Goal: Transaction & Acquisition: Subscribe to service/newsletter

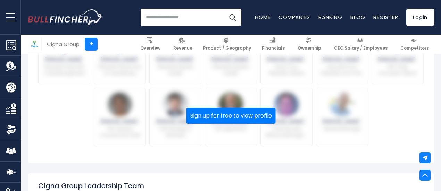
scroll to position [405, 0]
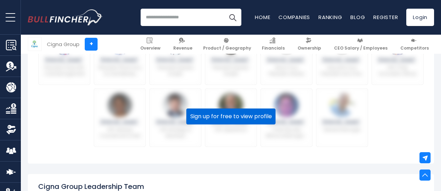
click at [231, 120] on button "Sign up for free to view profile" at bounding box center [231, 117] width 89 height 16
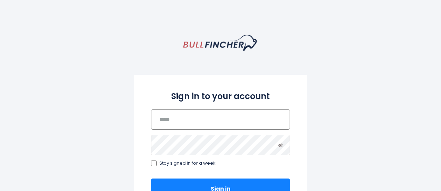
drag, startPoint x: 0, startPoint y: 0, endPoint x: 231, endPoint y: 120, distance: 260.6
click at [231, 120] on input "email" at bounding box center [220, 119] width 139 height 20
click at [101, 110] on div "Sign in to your account Stay signed in for a week Sign in Forgot password Or si…" at bounding box center [220, 190] width 441 height 311
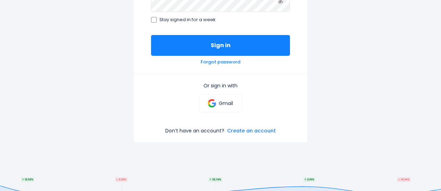
scroll to position [145, 0]
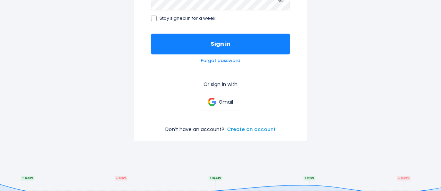
click at [242, 129] on link "Create an account" at bounding box center [251, 129] width 49 height 6
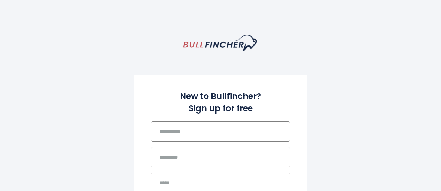
click at [220, 132] on input "text" at bounding box center [220, 132] width 139 height 20
type input "****"
type input "*"
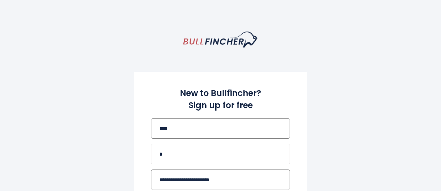
type input "**********"
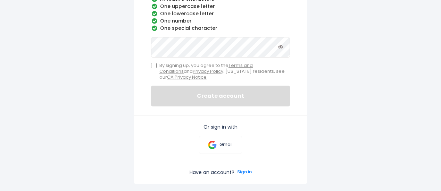
scroll to position [252, 0]
click at [157, 68] on label "By signing up, you agree to the Terms and Conditions and Privacy Policy . Calif…" at bounding box center [220, 72] width 139 height 18
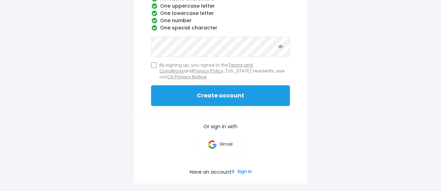
click at [182, 96] on button "Create account" at bounding box center [220, 95] width 139 height 21
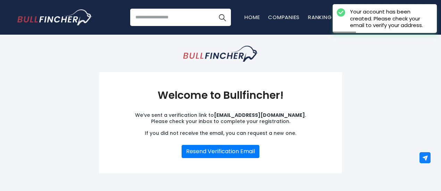
scroll to position [4, 0]
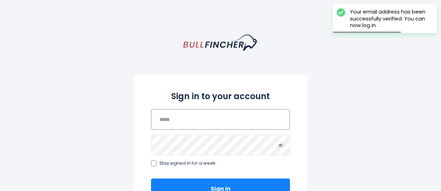
click at [221, 119] on input "email" at bounding box center [220, 119] width 139 height 20
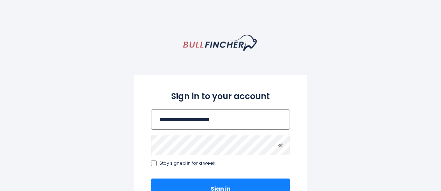
type input "**********"
click at [151, 179] on button "Sign in" at bounding box center [220, 189] width 139 height 21
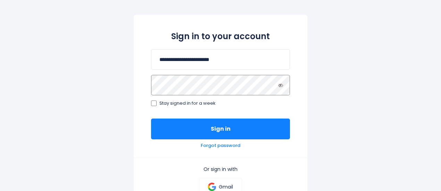
scroll to position [66, 0]
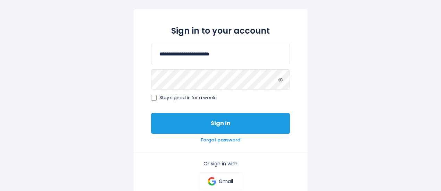
click at [217, 130] on button "Sign in" at bounding box center [220, 123] width 139 height 21
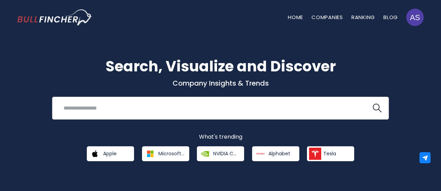
click at [122, 107] on input "search" at bounding box center [211, 108] width 305 height 13
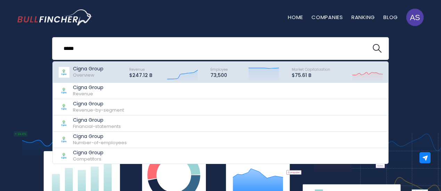
scroll to position [43, 0]
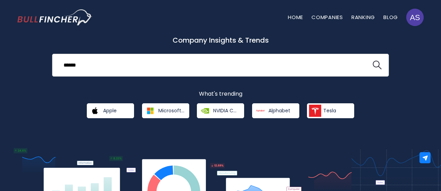
type input "*****"
click at [107, 91] on p "What's trending" at bounding box center [220, 94] width 406 height 7
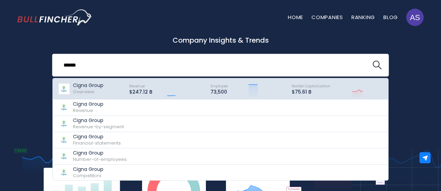
click at [108, 89] on div "Cigna Group Overview" at bounding box center [90, 88] width 65 height 17
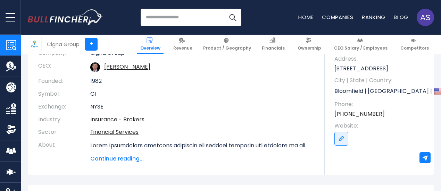
scroll to position [97, 0]
click at [128, 161] on span "Continue reading..." at bounding box center [202, 159] width 224 height 8
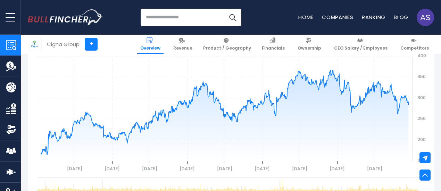
scroll to position [424, 0]
click at [11, 149] on img "Company Employees" at bounding box center [11, 151] width 10 height 10
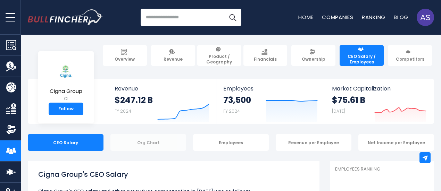
click at [141, 148] on div "Org Chart" at bounding box center [148, 142] width 76 height 17
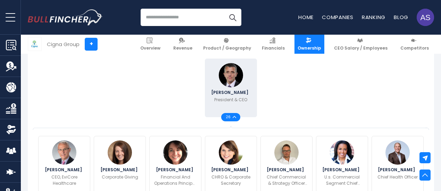
scroll to position [169, 0]
